Goal: Transaction & Acquisition: Purchase product/service

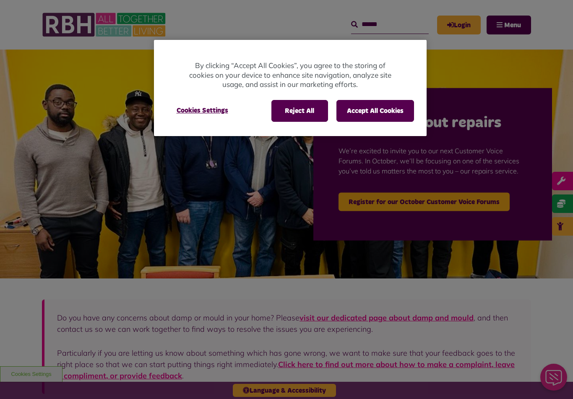
click at [394, 119] on button "Accept All Cookies" at bounding box center [375, 111] width 78 height 22
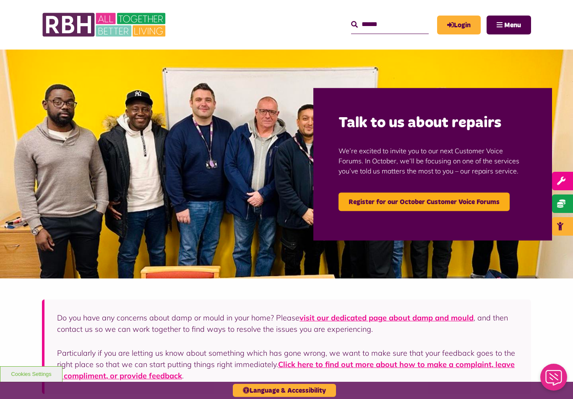
click at [519, 22] on span "Menu" at bounding box center [512, 25] width 17 height 7
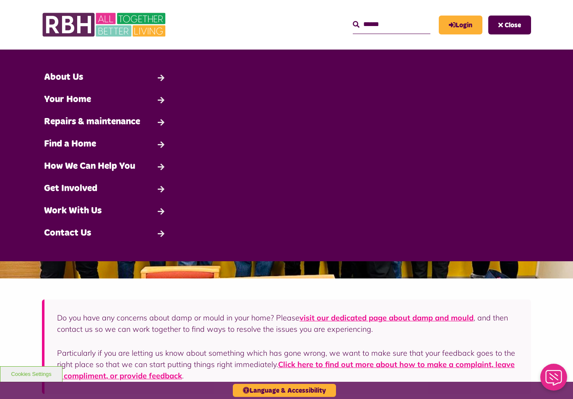
click at [309, 31] on div "MyRBH About Us Contact Us Search Close Search" at bounding box center [360, 24] width 342 height 33
click at [470, 21] on link "Login" at bounding box center [461, 25] width 44 height 19
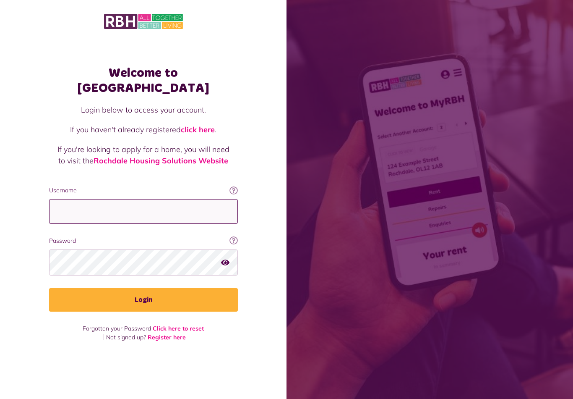
type input "**********"
click at [143, 299] on button "Login" at bounding box center [143, 299] width 189 height 23
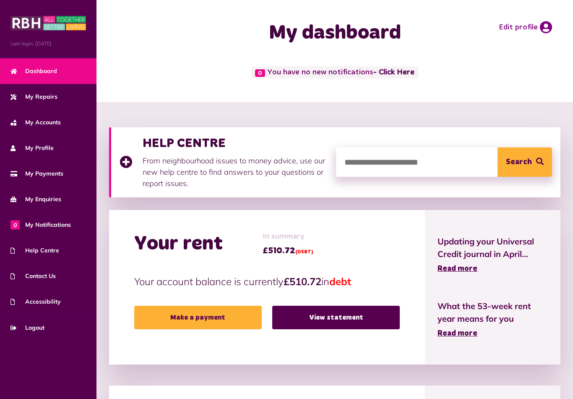
click at [215, 321] on link "Make a payment" at bounding box center [198, 316] width 128 height 23
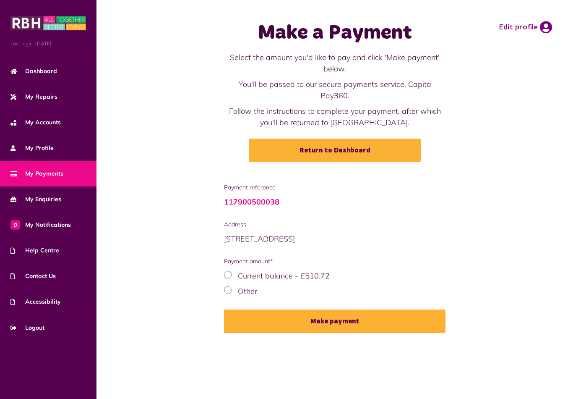
click at [229, 270] on div "Current balance - £510.72" at bounding box center [335, 275] width 222 height 11
click at [299, 309] on button "Make payment" at bounding box center [335, 320] width 222 height 23
